Goal: Task Accomplishment & Management: Manage account settings

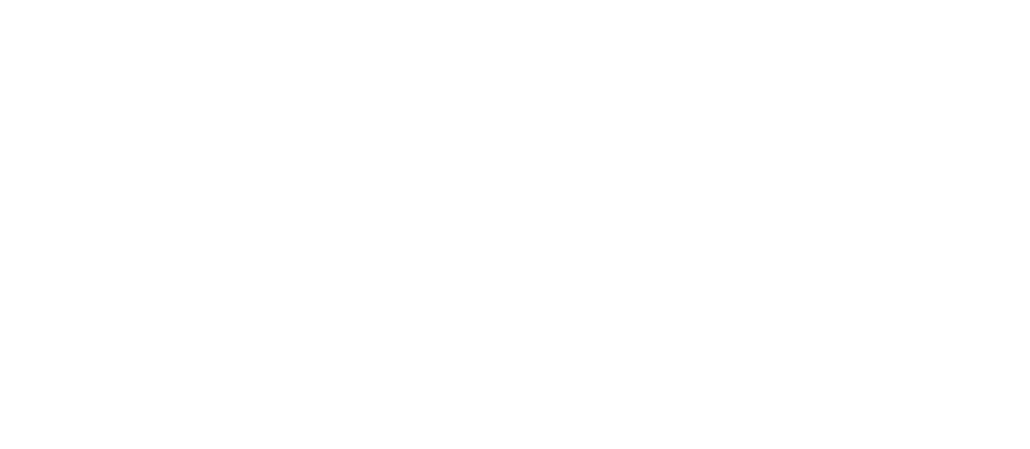
type input "**********"
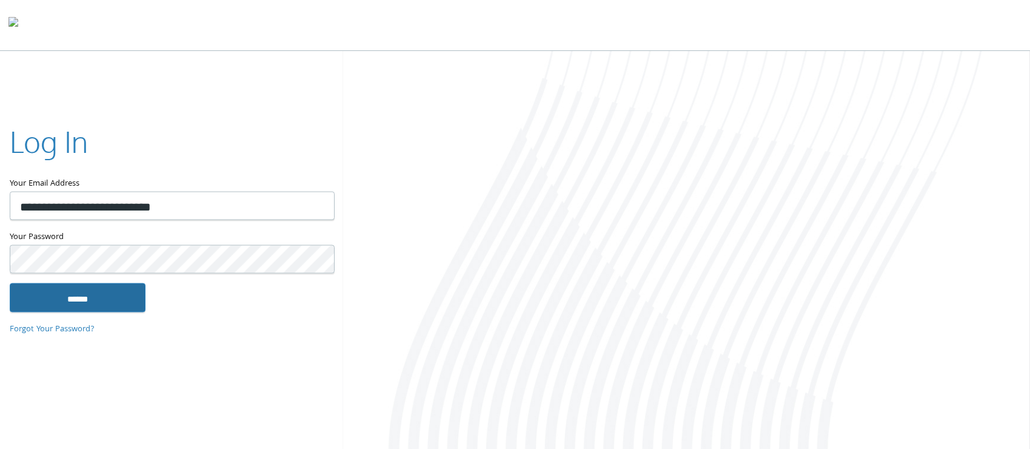
click at [121, 300] on input "******" at bounding box center [78, 297] width 136 height 29
click at [72, 304] on input "******" at bounding box center [78, 297] width 136 height 29
